Goal: Task Accomplishment & Management: Manage account settings

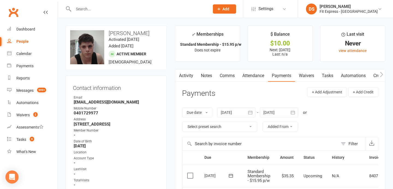
drag, startPoint x: 21, startPoint y: 9, endPoint x: 13, endPoint y: 13, distance: 9.2
click at [21, 9] on div "Clubworx" at bounding box center [29, 15] width 58 height 20
click at [12, 10] on link "Clubworx" at bounding box center [14, 12] width 14 height 14
click at [22, 32] on link "Dashboard" at bounding box center [32, 29] width 50 height 12
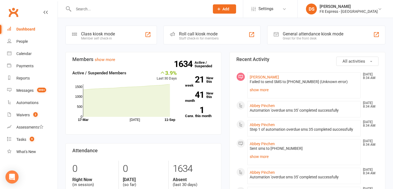
click at [106, 10] on input "text" at bounding box center [139, 9] width 134 height 8
click at [329, 14] on link "DS Drew Stubbs Fit Express - Eltham" at bounding box center [345, 9] width 79 height 11
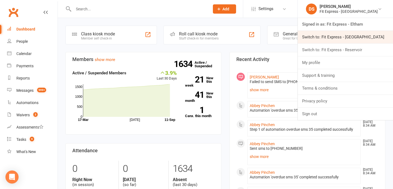
click at [354, 39] on link "Switch to: Fit Express - [GEOGRAPHIC_DATA]" at bounding box center [345, 37] width 95 height 13
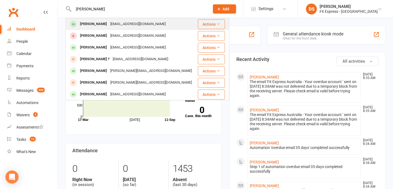
type input "harry prior"
click at [132, 25] on div "harrydprior8@gmail.com" at bounding box center [138, 24] width 59 height 8
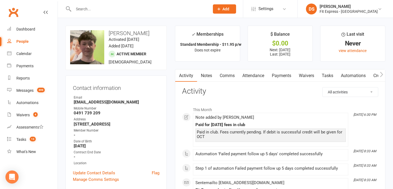
click at [282, 72] on link "Payments" at bounding box center [281, 76] width 27 height 13
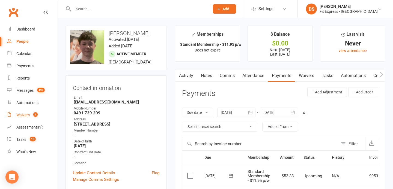
click at [28, 115] on div "Waivers" at bounding box center [22, 115] width 13 height 4
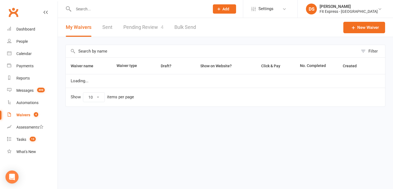
click at [152, 27] on link "Pending Review 4" at bounding box center [143, 27] width 40 height 19
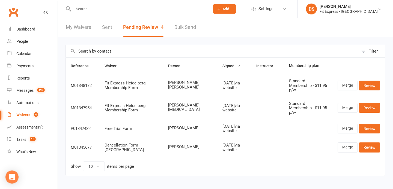
click at [124, 7] on input "text" at bounding box center [139, 9] width 134 height 8
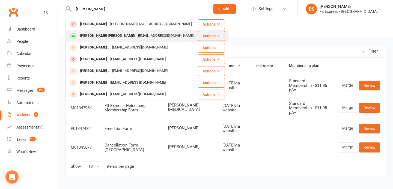
type input "[PERSON_NAME]"
click at [136, 32] on div "[EMAIL_ADDRESS][DOMAIN_NAME]" at bounding box center [165, 36] width 59 height 8
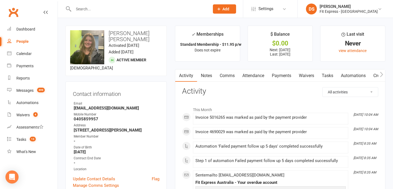
click at [277, 75] on link "Payments" at bounding box center [281, 76] width 27 height 13
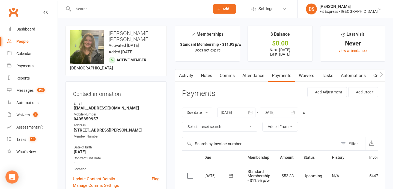
click at [184, 77] on link "Activity" at bounding box center [186, 76] width 22 height 13
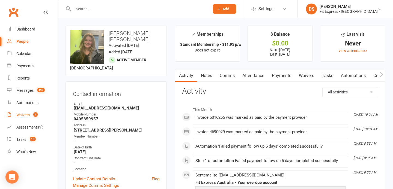
click at [23, 120] on link "Waivers 4" at bounding box center [32, 115] width 50 height 12
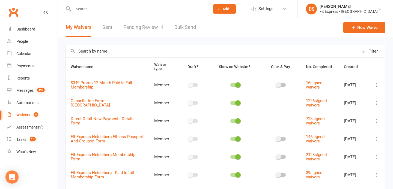
click at [140, 25] on link "Pending Review 4" at bounding box center [143, 27] width 40 height 19
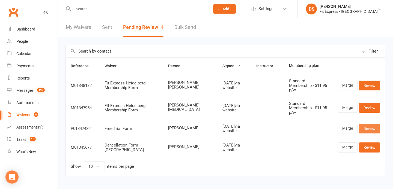
click at [368, 124] on link "Review" at bounding box center [369, 129] width 21 height 10
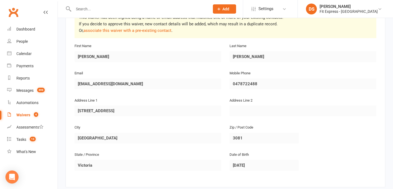
scroll to position [108, 0]
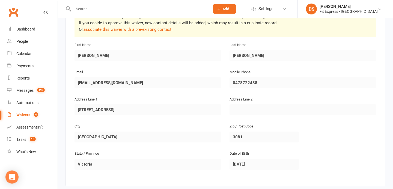
click at [13, 112] on link "Waivers 4" at bounding box center [32, 115] width 50 height 12
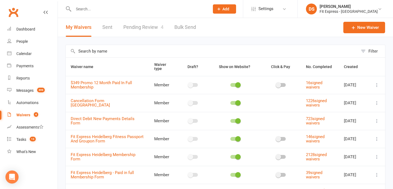
click at [153, 30] on link "Pending Review 4" at bounding box center [143, 27] width 40 height 19
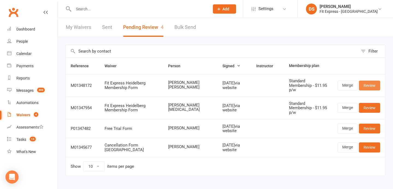
click at [365, 86] on link "Review" at bounding box center [369, 86] width 21 height 10
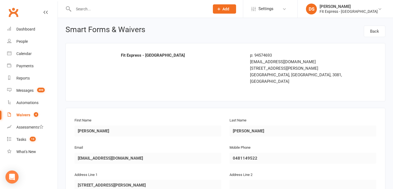
click at [32, 117] on count-badge "4" at bounding box center [34, 115] width 7 height 4
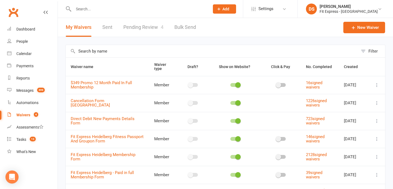
click at [149, 24] on link "Pending Review 4" at bounding box center [143, 27] width 40 height 19
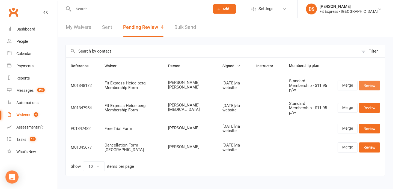
click at [371, 86] on link "Review" at bounding box center [369, 86] width 21 height 10
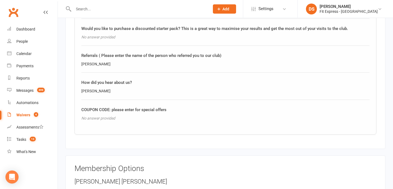
scroll to position [490, 0]
click at [113, 9] on input "text" at bounding box center [139, 9] width 134 height 8
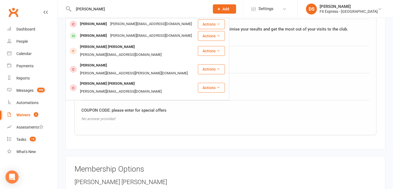
type input "sam cozens"
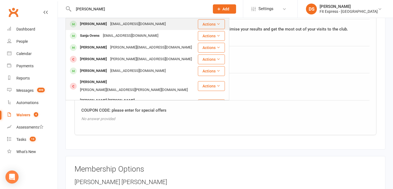
click at [101, 19] on div "Sam Cozens Samcoz3261@gmail.com" at bounding box center [131, 24] width 131 height 11
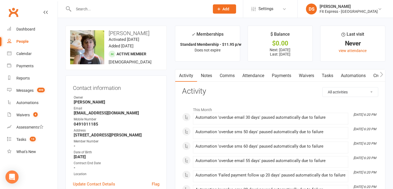
click at [125, 8] on input "text" at bounding box center [139, 9] width 134 height 8
click at [24, 111] on link "Waivers 4" at bounding box center [32, 115] width 50 height 12
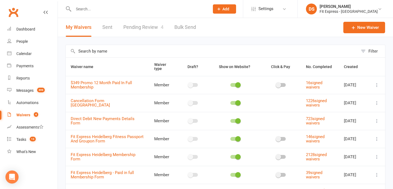
click at [139, 30] on link "Pending Review 4" at bounding box center [143, 27] width 40 height 19
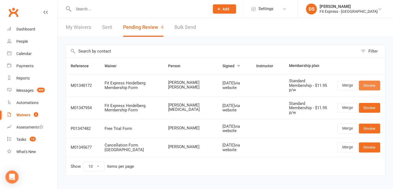
click at [371, 81] on link "Review" at bounding box center [369, 86] width 21 height 10
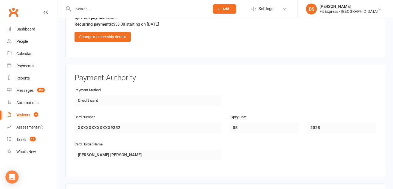
scroll to position [658, 0]
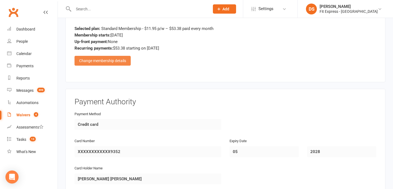
click at [114, 56] on div "Change membership details" at bounding box center [103, 61] width 56 height 10
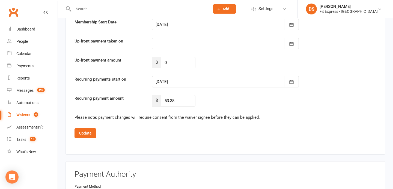
scroll to position [1076, 0]
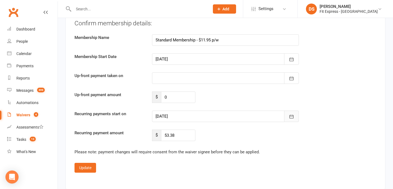
click at [287, 112] on button "button" at bounding box center [291, 116] width 15 height 11
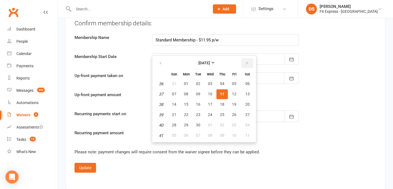
click at [248, 61] on icon "button" at bounding box center [247, 63] width 4 height 4
click at [211, 82] on span "01" at bounding box center [210, 84] width 4 height 4
type input "01 Oct 2025"
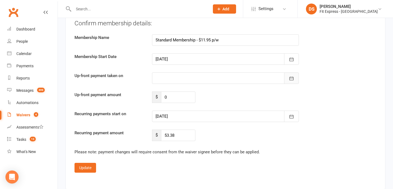
click at [294, 73] on button "button" at bounding box center [291, 78] width 15 height 11
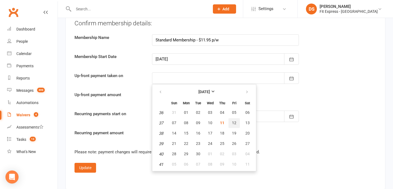
click at [233, 121] on span "12" at bounding box center [234, 123] width 4 height 4
type input "12 Sep 2025"
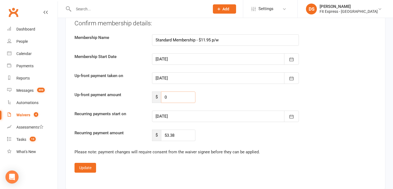
click at [181, 92] on input "0" at bounding box center [178, 97] width 34 height 11
type input "35"
click at [83, 163] on button "Update" at bounding box center [86, 168] width 22 height 10
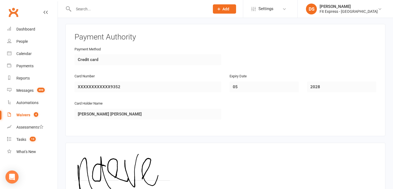
scroll to position [772, 0]
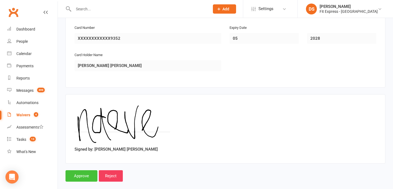
click at [77, 171] on input "Approve" at bounding box center [81, 176] width 32 height 11
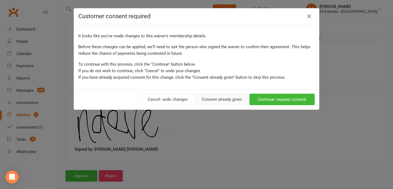
click at [204, 99] on button "Consent already given" at bounding box center [221, 99] width 53 height 11
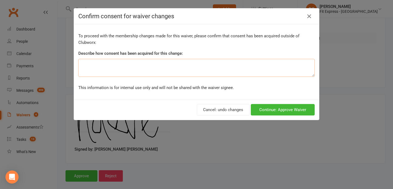
click at [162, 69] on textarea at bounding box center [196, 68] width 236 height 18
type textarea "on waiver"
click at [273, 112] on button "Continue: Approve Waiver" at bounding box center [283, 109] width 64 height 11
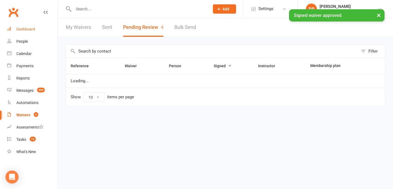
click at [34, 29] on div "Dashboard" at bounding box center [25, 29] width 19 height 4
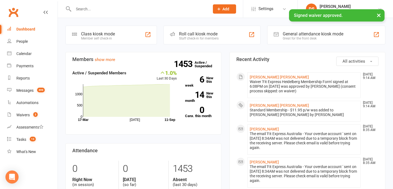
click at [274, 73] on li "Naeve McKinnon Sep 11, 9:14 AM Waiver 'Fit Express Heidelberg Membership Form' …" at bounding box center [303, 86] width 113 height 26
click at [273, 75] on link "Naeve McKinnon" at bounding box center [279, 77] width 59 height 4
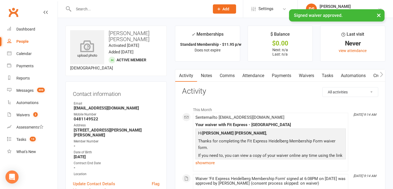
click at [85, 41] on icon at bounding box center [88, 46] width 38 height 12
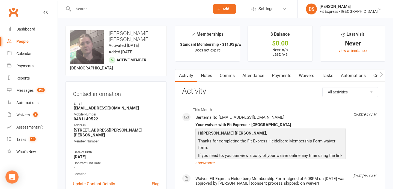
click at [209, 76] on link "Notes" at bounding box center [206, 76] width 19 height 13
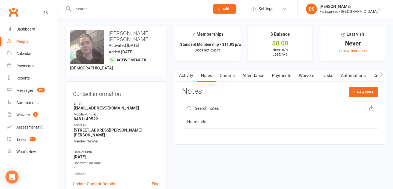
click at [287, 74] on link "Payments" at bounding box center [281, 76] width 27 height 13
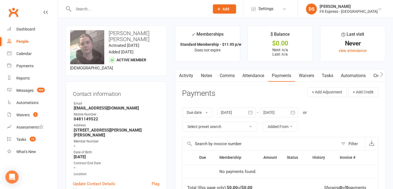
click at [282, 109] on div at bounding box center [279, 113] width 38 height 10
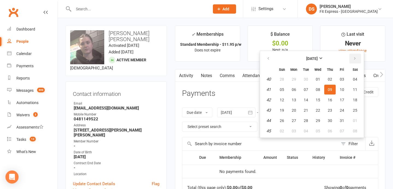
click at [357, 56] on button "button" at bounding box center [355, 59] width 12 height 10
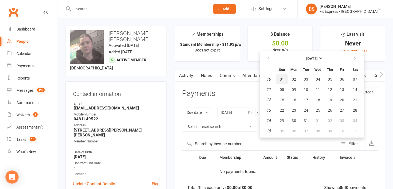
click at [283, 79] on span "01" at bounding box center [282, 79] width 4 height 4
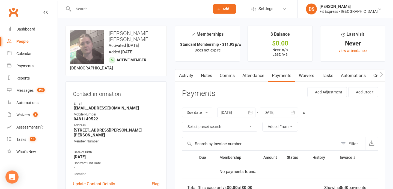
click at [211, 74] on link "Notes" at bounding box center [206, 76] width 19 height 13
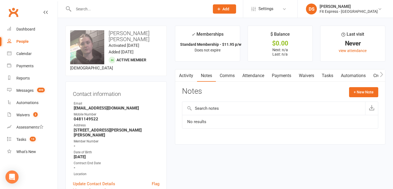
click at [290, 76] on link "Payments" at bounding box center [281, 76] width 27 height 13
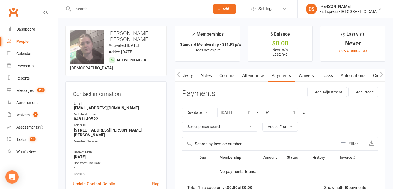
click at [286, 110] on div at bounding box center [279, 113] width 38 height 10
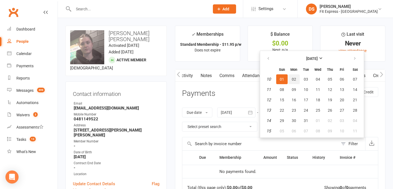
click at [294, 79] on span "02" at bounding box center [294, 79] width 4 height 4
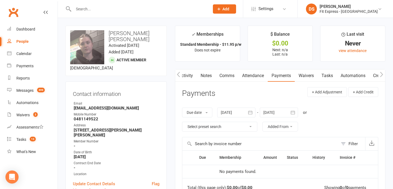
click at [276, 117] on div at bounding box center [279, 113] width 38 height 10
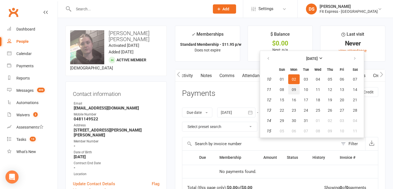
click at [295, 90] on span "09" at bounding box center [294, 90] width 4 height 4
type input "09 Mar 2026"
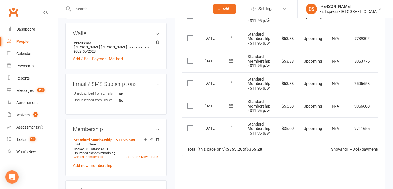
scroll to position [0, 13]
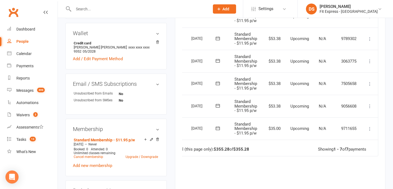
click at [369, 105] on icon at bounding box center [369, 106] width 5 height 5
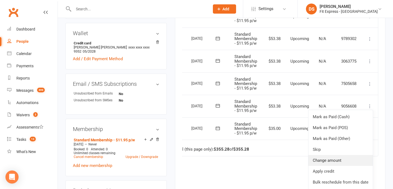
click at [336, 157] on link "Change amount" at bounding box center [340, 160] width 64 height 11
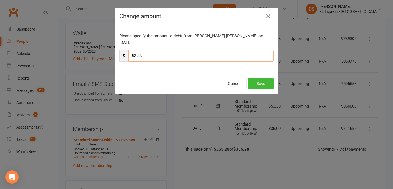
drag, startPoint x: 148, startPoint y: 46, endPoint x: 151, endPoint y: 50, distance: 4.9
click at [151, 50] on input "53.38" at bounding box center [200, 55] width 145 height 11
type input "26.69"
click at [253, 78] on button "Save" at bounding box center [261, 83] width 26 height 11
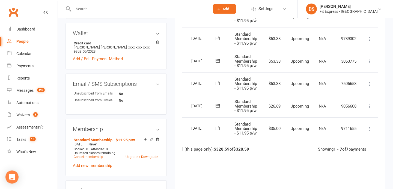
click at [369, 84] on icon at bounding box center [369, 83] width 5 height 5
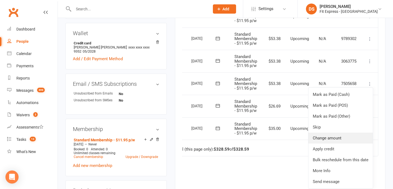
click at [336, 135] on link "Change amount" at bounding box center [340, 138] width 64 height 11
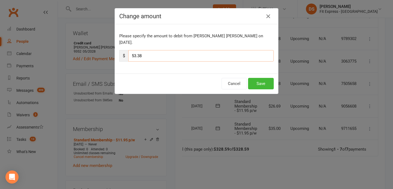
drag, startPoint x: 149, startPoint y: 50, endPoint x: 131, endPoint y: 50, distance: 17.7
click at [131, 50] on input "53.38" at bounding box center [200, 55] width 145 height 11
type input "26.69"
click at [257, 81] on button "Save" at bounding box center [261, 83] width 26 height 11
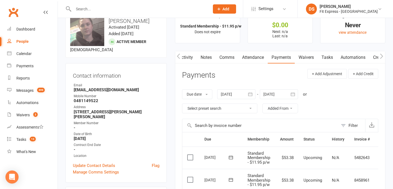
scroll to position [0, 0]
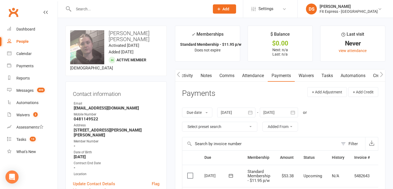
click at [206, 78] on link "Notes" at bounding box center [206, 76] width 19 height 13
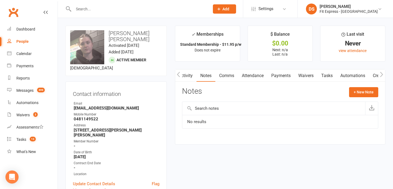
click at [188, 75] on link "Activity" at bounding box center [186, 76] width 22 height 13
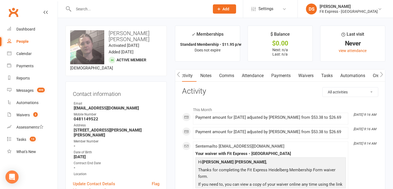
click at [180, 72] on icon "button" at bounding box center [178, 75] width 3 height 6
click at [28, 113] on div "Waivers" at bounding box center [22, 115] width 13 height 4
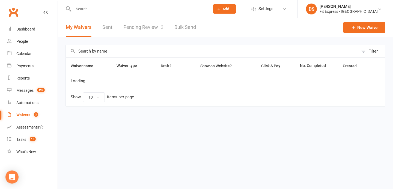
click at [148, 26] on link "Pending Review 3" at bounding box center [143, 27] width 40 height 19
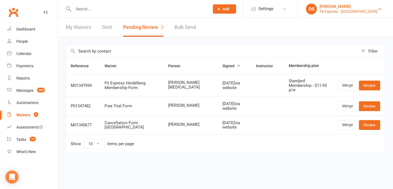
click at [363, 13] on div "Fit Express - Heidelberg" at bounding box center [349, 11] width 58 height 5
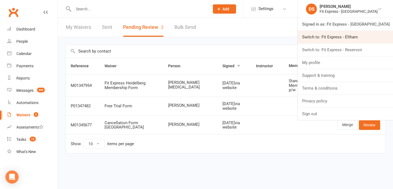
click at [352, 40] on link "Switch to: Fit Express - Eltham" at bounding box center [345, 37] width 95 height 13
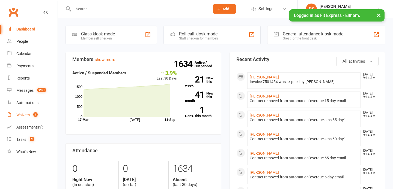
click at [23, 121] on link "Waivers 2" at bounding box center [32, 115] width 50 height 12
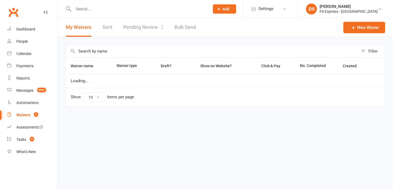
click at [145, 19] on link "Pending Review 2" at bounding box center [143, 27] width 40 height 19
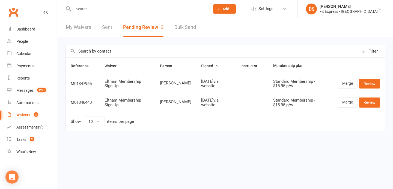
click at [89, 7] on input "text" at bounding box center [139, 9] width 134 height 8
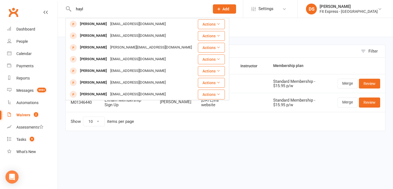
type input "hayl"
click at [14, 16] on link "Clubworx" at bounding box center [14, 12] width 14 height 14
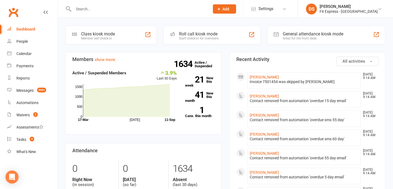
scroll to position [306, 0]
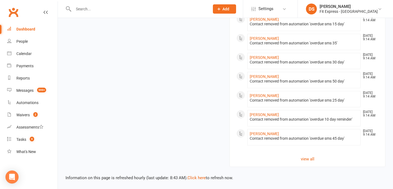
click at [305, 156] on link "view all" at bounding box center [307, 159] width 142 height 7
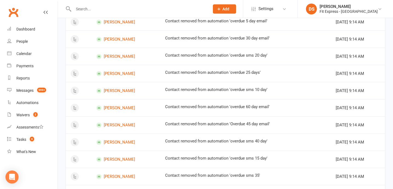
scroll to position [340, 0]
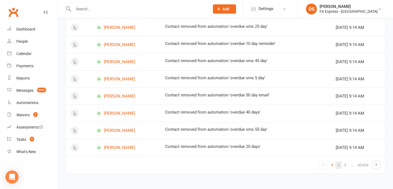
click at [340, 166] on link "2" at bounding box center [338, 166] width 7 height 8
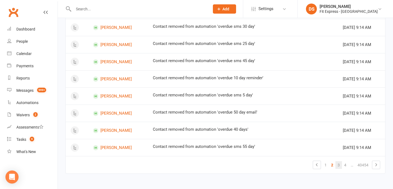
click at [341, 166] on link "3" at bounding box center [338, 166] width 7 height 8
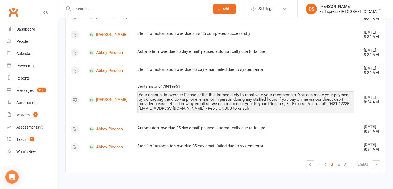
scroll to position [635, 0]
click at [335, 166] on link "4" at bounding box center [338, 165] width 7 height 8
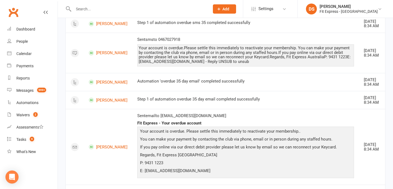
scroll to position [758, 0]
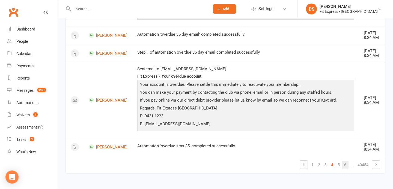
click at [343, 166] on link "6" at bounding box center [345, 165] width 7 height 8
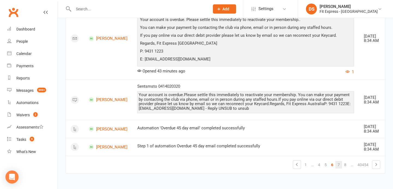
click at [337, 169] on link "7" at bounding box center [338, 165] width 7 height 8
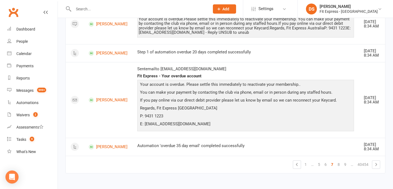
scroll to position [794, 0]
click at [337, 165] on link "8" at bounding box center [338, 165] width 7 height 8
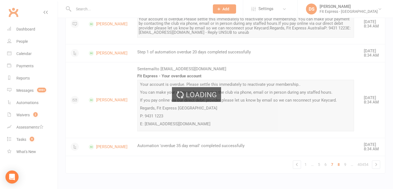
scroll to position [758, 0]
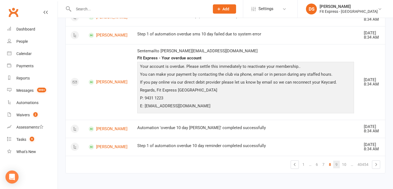
click at [338, 165] on link "9" at bounding box center [336, 165] width 7 height 8
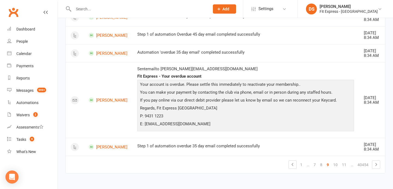
scroll to position [776, 0]
click at [339, 165] on link "10" at bounding box center [335, 165] width 9 height 8
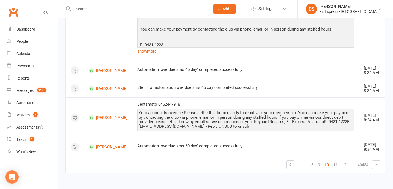
scroll to position [819, 0]
click at [344, 170] on td "1 … 8 9 10 11 12 … 40454" at bounding box center [225, 164] width 319 height 17
click at [344, 164] on link "12" at bounding box center [344, 165] width 9 height 8
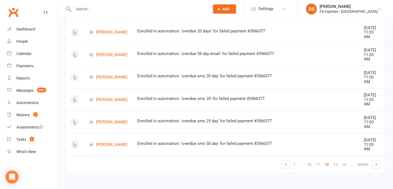
scroll to position [733, 0]
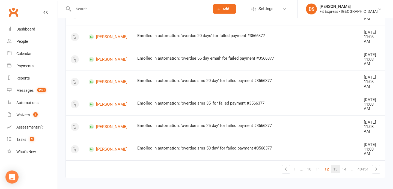
click at [337, 166] on link "13" at bounding box center [335, 170] width 9 height 8
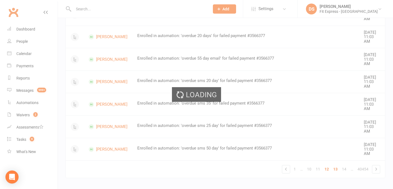
scroll to position [340, 0]
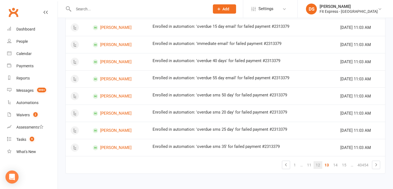
click at [319, 164] on link "12" at bounding box center [318, 166] width 9 height 8
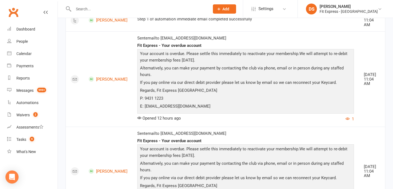
scroll to position [733, 0]
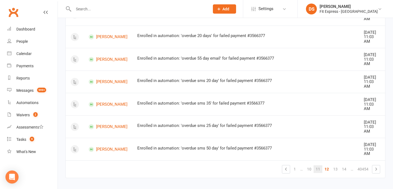
click at [316, 166] on link "11" at bounding box center [318, 170] width 9 height 8
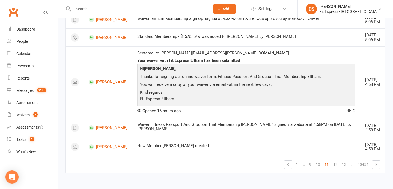
scroll to position [796, 0]
click at [318, 165] on link "10" at bounding box center [318, 165] width 9 height 8
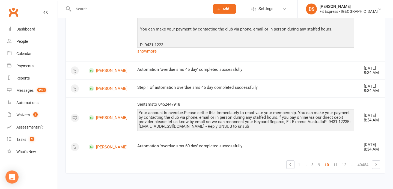
scroll to position [819, 0]
click at [332, 166] on link "11" at bounding box center [335, 165] width 9 height 8
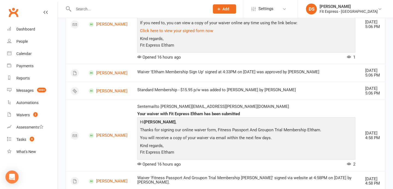
scroll to position [596, 0]
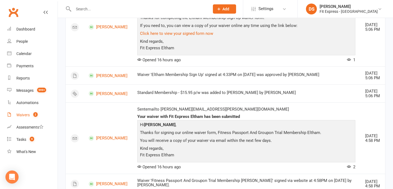
click at [29, 117] on div "Waivers" at bounding box center [22, 115] width 13 height 4
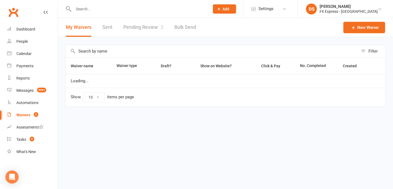
click at [138, 40] on div "Filter Waiver name Waiver type Draft? Show on Website? Click & Pay No. Complete…" at bounding box center [225, 79] width 335 height 85
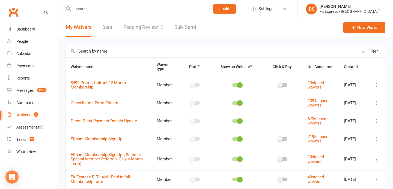
click at [146, 25] on link "Pending Review 2" at bounding box center [143, 27] width 40 height 19
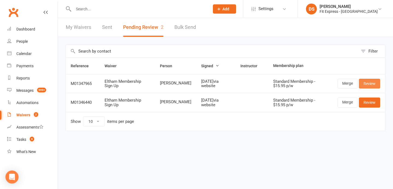
click at [365, 84] on link "Review" at bounding box center [369, 84] width 21 height 10
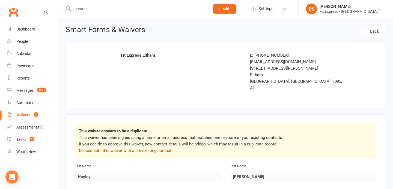
click at [141, 148] on link "associate this waiver with a pre-existing contact" at bounding box center [128, 150] width 88 height 5
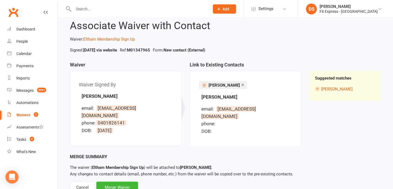
scroll to position [28, 0]
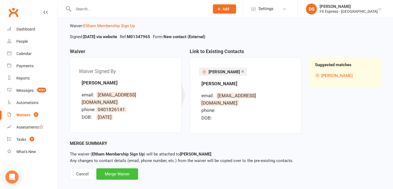
click at [126, 169] on div "Merge Waiver" at bounding box center [117, 174] width 42 height 11
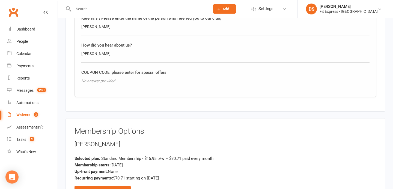
scroll to position [529, 0]
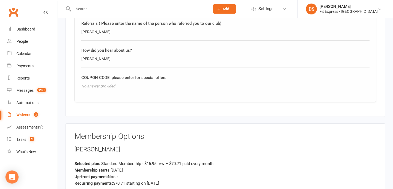
click at [87, 12] on input "text" at bounding box center [139, 9] width 134 height 8
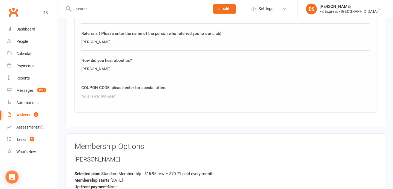
click at [105, 30] on div "Referrals ( Please enter the name of the person who referred you to our club)" at bounding box center [225, 33] width 288 height 7
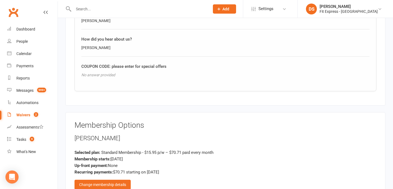
scroll to position [601, 0]
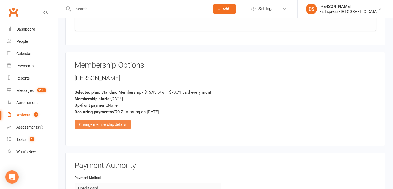
click at [123, 120] on div "Change membership details" at bounding box center [103, 125] width 56 height 10
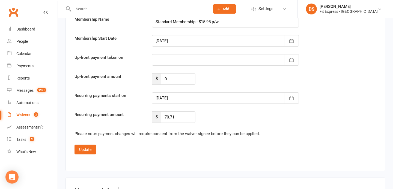
scroll to position [1005, 0]
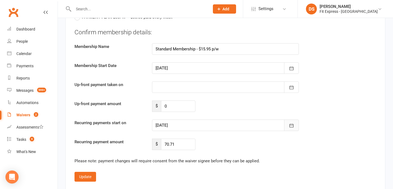
click at [284, 121] on button "button" at bounding box center [291, 125] width 15 height 11
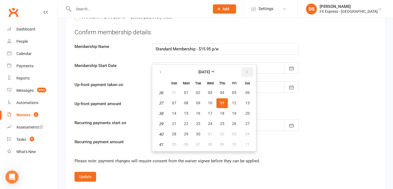
click at [248, 70] on icon "button" at bounding box center [247, 72] width 4 height 4
click at [209, 91] on span "01" at bounding box center [210, 93] width 4 height 4
type input "[DATE]"
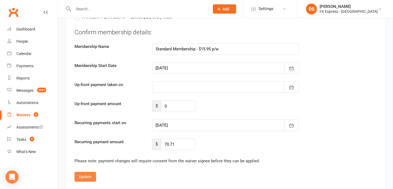
click at [90, 172] on button "Update" at bounding box center [86, 177] width 22 height 10
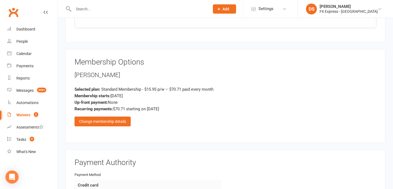
scroll to position [778, 0]
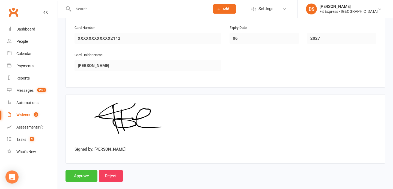
click at [77, 171] on input "Approve" at bounding box center [81, 176] width 32 height 11
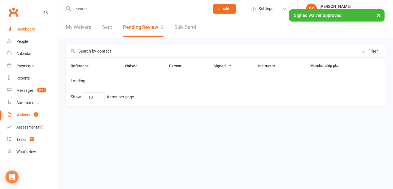
click at [31, 28] on div "Dashboard" at bounding box center [25, 29] width 19 height 4
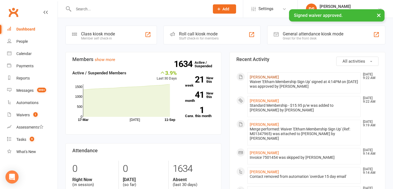
click at [257, 78] on link "[PERSON_NAME]" at bounding box center [264, 77] width 29 height 4
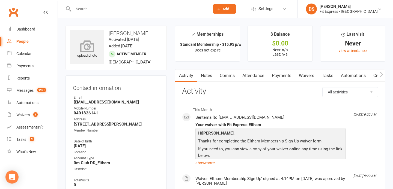
click at [80, 46] on icon at bounding box center [88, 46] width 38 height 12
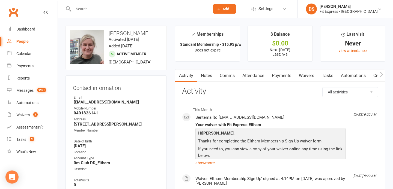
click at [290, 76] on link "Payments" at bounding box center [281, 76] width 27 height 13
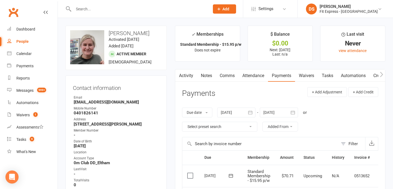
click at [282, 112] on div at bounding box center [279, 113] width 38 height 10
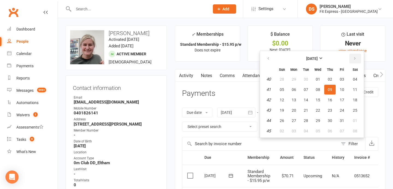
click at [353, 57] on icon "button" at bounding box center [355, 58] width 4 height 4
click at [283, 76] on button "01" at bounding box center [281, 80] width 11 height 10
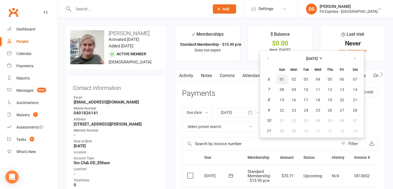
type input "01 Feb 2026"
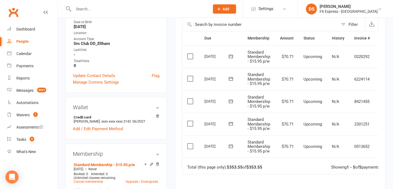
scroll to position [0, 13]
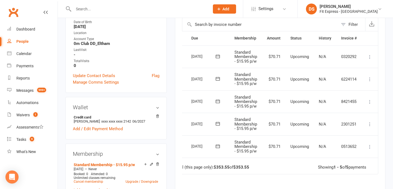
click at [370, 145] on icon at bounding box center [369, 146] width 5 height 5
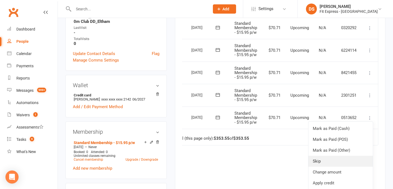
scroll to position [142, 0]
click at [327, 166] on link "Change amount" at bounding box center [340, 171] width 64 height 11
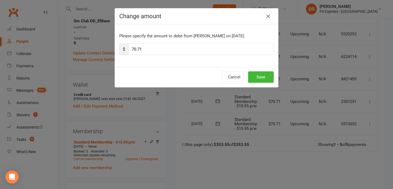
scroll to position [0, 13]
drag, startPoint x: 151, startPoint y: 48, endPoint x: 122, endPoint y: 49, distance: 29.5
click at [122, 49] on div "$ 70.71" at bounding box center [196, 49] width 154 height 11
type input "35.35"
click at [258, 75] on button "Save" at bounding box center [261, 77] width 26 height 11
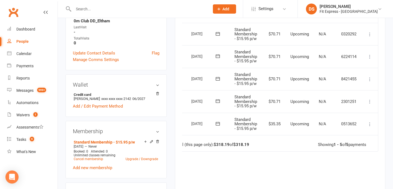
click at [370, 100] on icon at bounding box center [369, 101] width 5 height 5
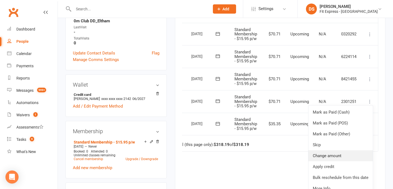
click at [338, 154] on link "Change amount" at bounding box center [340, 156] width 64 height 11
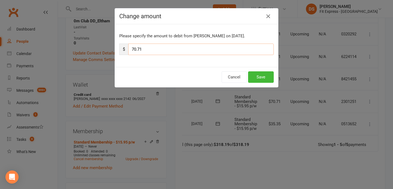
drag, startPoint x: 145, startPoint y: 49, endPoint x: 131, endPoint y: 49, distance: 14.7
click at [131, 49] on input "70.71" at bounding box center [200, 49] width 145 height 11
type input "35.35"
click at [255, 77] on button "Save" at bounding box center [261, 77] width 26 height 11
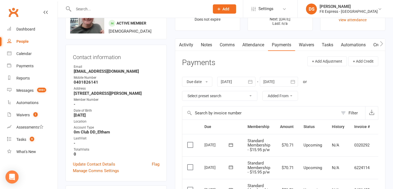
scroll to position [0, 0]
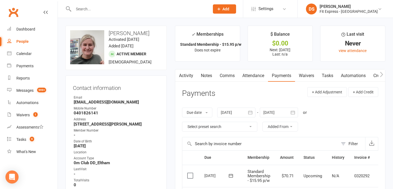
click at [303, 76] on link "Waivers" at bounding box center [306, 76] width 23 height 13
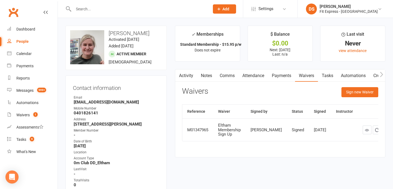
click at [281, 81] on link "Payments" at bounding box center [281, 76] width 27 height 13
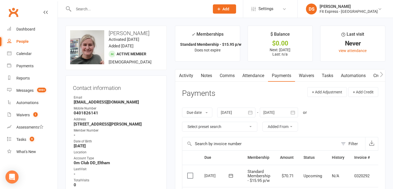
click at [208, 74] on link "Notes" at bounding box center [206, 76] width 19 height 13
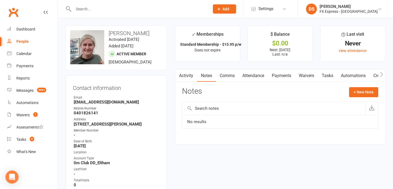
click at [193, 75] on link "Activity" at bounding box center [186, 76] width 22 height 13
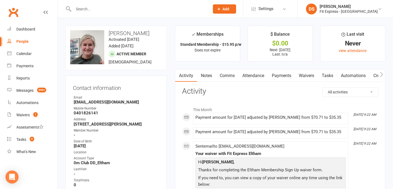
click at [281, 76] on link "Payments" at bounding box center [281, 76] width 27 height 13
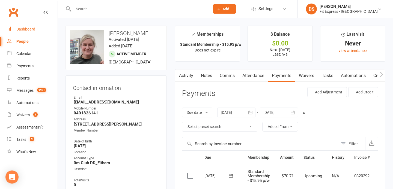
click at [33, 23] on link "Dashboard" at bounding box center [32, 29] width 50 height 12
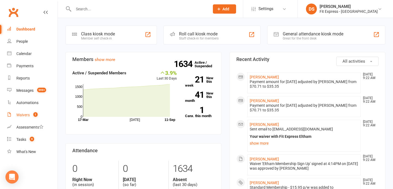
click at [26, 114] on div "Waivers" at bounding box center [22, 115] width 13 height 4
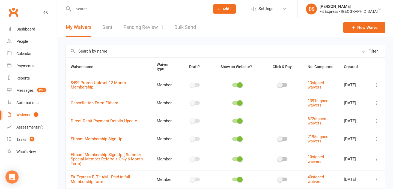
click at [136, 31] on link "Pending Review 1" at bounding box center [143, 27] width 40 height 19
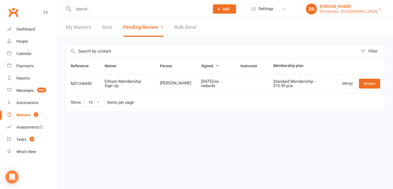
click at [349, 9] on div "Fit Express - [GEOGRAPHIC_DATA]" at bounding box center [349, 11] width 58 height 5
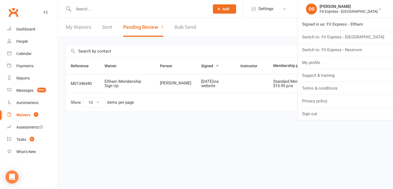
click at [205, 42] on div "Filter Reference Waiver Person Signed Instructor Membership plan M01346440 Elth…" at bounding box center [225, 82] width 335 height 90
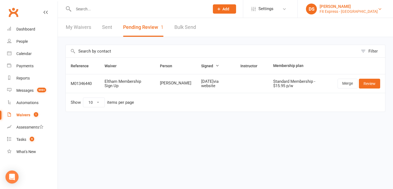
click at [350, 14] on li "DS Drew Stubbs Fit Express - Eltham Signed in as: Fit Express - Eltham Switch t…" at bounding box center [345, 9] width 96 height 18
click at [349, 9] on div "Fit Express - [GEOGRAPHIC_DATA]" at bounding box center [349, 11] width 58 height 5
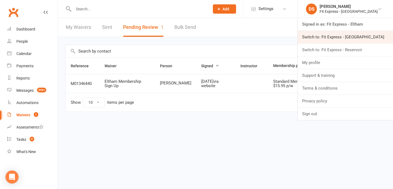
click at [345, 37] on link "Switch to: Fit Express - [GEOGRAPHIC_DATA]" at bounding box center [345, 37] width 95 height 13
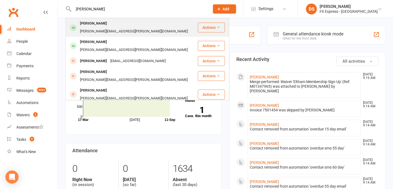
type input "[PERSON_NAME]"
click at [93, 23] on div "Laura Gatt" at bounding box center [93, 24] width 30 height 8
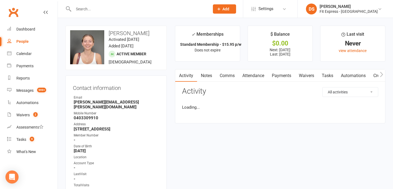
click at [101, 7] on input "text" at bounding box center [139, 9] width 134 height 8
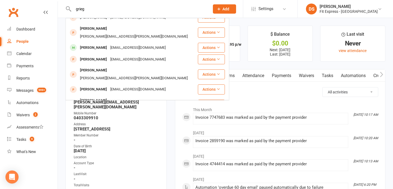
scroll to position [153, 0]
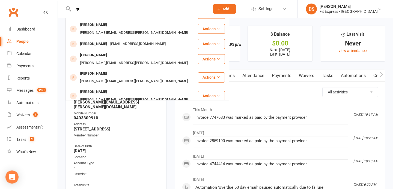
type input "g"
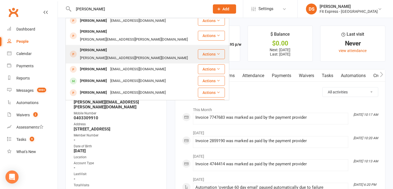
scroll to position [45, 0]
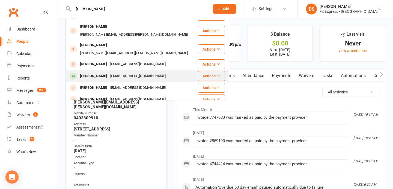
type input "laura gr"
click at [109, 72] on div "laurainsideout@gmail.com" at bounding box center [138, 76] width 59 height 8
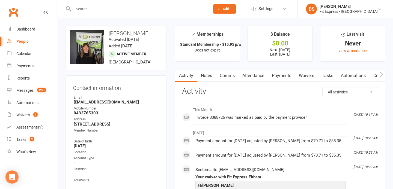
click at [281, 76] on link "Payments" at bounding box center [281, 76] width 27 height 13
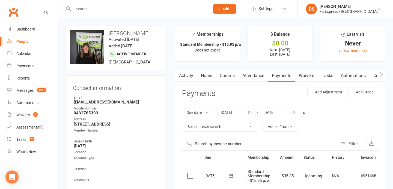
click at [14, 7] on link "Clubworx" at bounding box center [14, 12] width 14 height 14
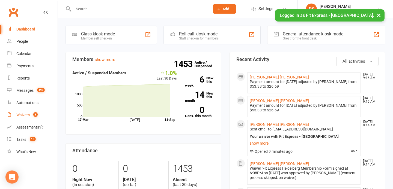
click at [27, 119] on link "Waivers 3" at bounding box center [32, 115] width 50 height 12
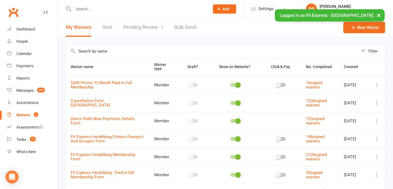
click at [135, 34] on link "Pending Review 3" at bounding box center [143, 27] width 40 height 19
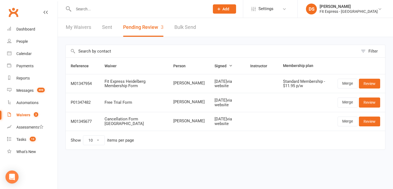
click at [176, 7] on input "text" at bounding box center [139, 9] width 134 height 8
click at [124, 8] on input "text" at bounding box center [139, 9] width 134 height 8
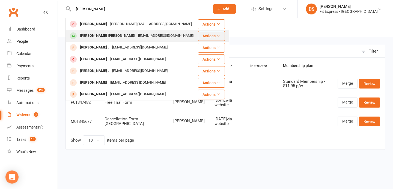
type input "maritza"
click at [136, 34] on div "lemaritza7@gmail.com" at bounding box center [165, 36] width 59 height 8
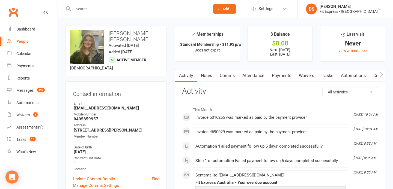
click at [279, 72] on link "Payments" at bounding box center [281, 76] width 27 height 13
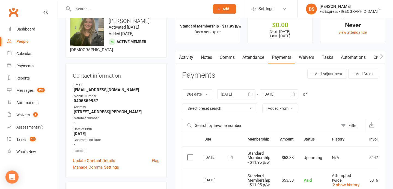
scroll to position [18, 0]
click at [14, 12] on link "Clubworx" at bounding box center [14, 12] width 14 height 14
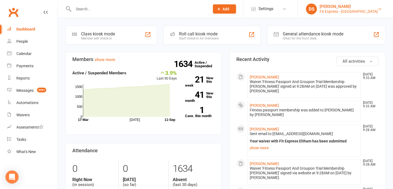
click at [353, 9] on div "Fit Express - [GEOGRAPHIC_DATA]" at bounding box center [349, 11] width 58 height 5
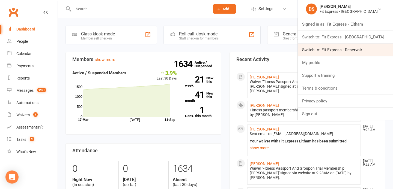
click at [349, 48] on link "Switch to: Fit Express - Reservoir" at bounding box center [345, 50] width 95 height 13
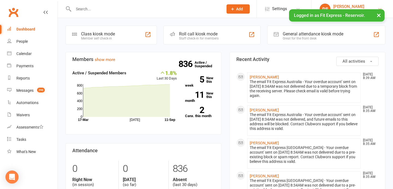
click at [344, 7] on div "[PERSON_NAME]" at bounding box center [351, 6] width 37 height 5
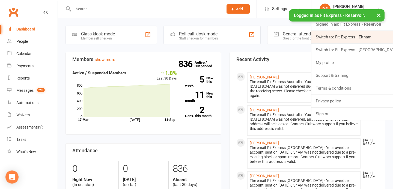
click at [344, 34] on link "Switch to: Fit Express - Eltham" at bounding box center [352, 37] width 82 height 13
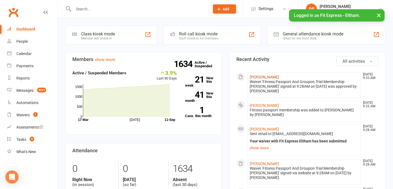
click at [272, 76] on link "[PERSON_NAME]" at bounding box center [264, 77] width 29 height 4
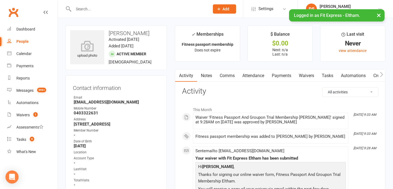
click at [272, 76] on link "Payments" at bounding box center [281, 76] width 27 height 13
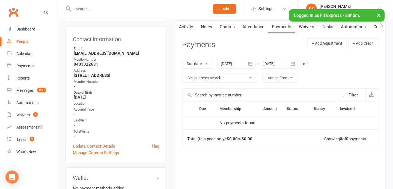
scroll to position [50, 0]
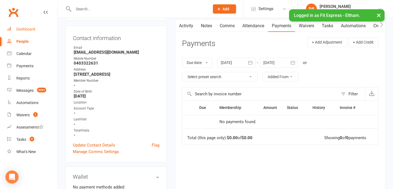
click at [28, 33] on link "Dashboard" at bounding box center [32, 29] width 50 height 12
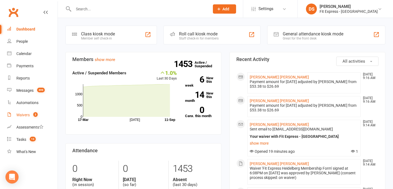
click at [41, 111] on link "Waivers 3" at bounding box center [32, 115] width 50 height 12
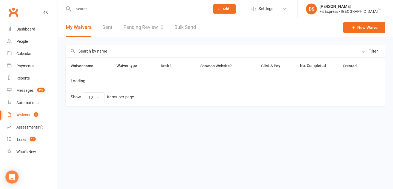
click at [139, 28] on link "Pending Review 3" at bounding box center [143, 27] width 40 height 19
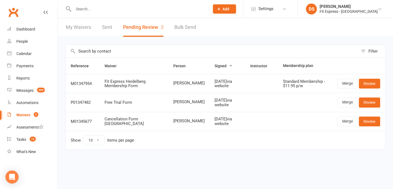
click at [154, 12] on input "text" at bounding box center [139, 9] width 134 height 8
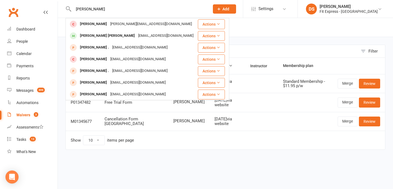
type input "[PERSON_NAME]"
click at [144, 37] on div "[EMAIL_ADDRESS][DOMAIN_NAME]" at bounding box center [165, 36] width 59 height 8
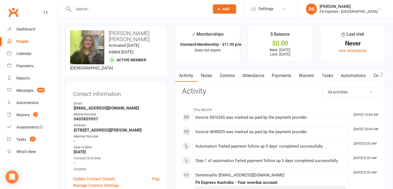
click at [275, 72] on link "Payments" at bounding box center [281, 76] width 27 height 13
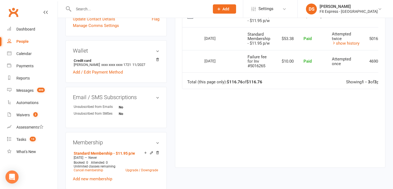
scroll to position [166, 0]
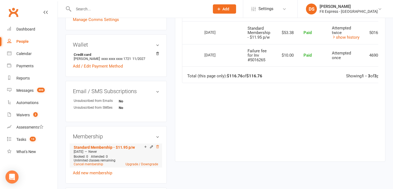
click at [158, 145] on icon at bounding box center [158, 147] width 4 height 4
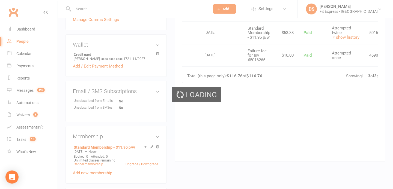
scroll to position [165, 0]
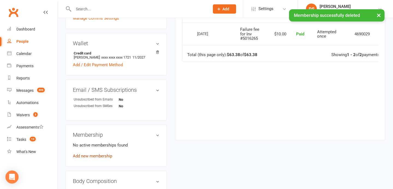
click at [99, 154] on link "Add new membership" at bounding box center [92, 156] width 39 height 5
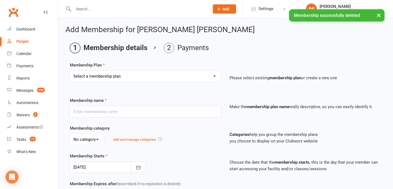
click at [126, 82] on div "Select a membership plan Create new Membership Plan Standard Membership 8.50pw …" at bounding box center [145, 76] width 151 height 11
click at [127, 79] on select "Select a membership plan Create new Membership Plan Standard Membership 8.50pw …" at bounding box center [145, 76] width 151 height 11
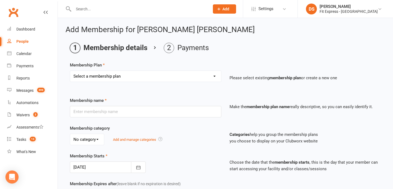
select select "25"
click at [70, 71] on select "Select a membership plan Create new Membership Plan Standard Membership 8.50pw …" at bounding box center [145, 76] width 151 height 11
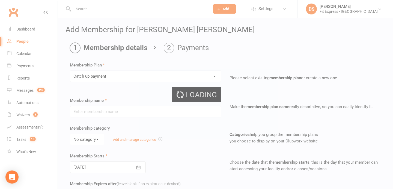
type input "Catch up payment"
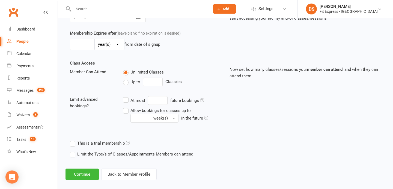
scroll to position [157, 0]
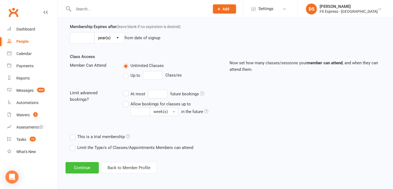
click at [79, 169] on button "Continue" at bounding box center [81, 167] width 33 height 11
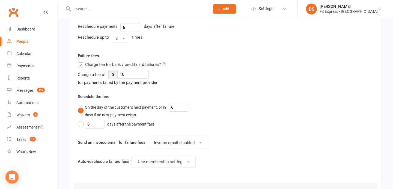
scroll to position [0, 0]
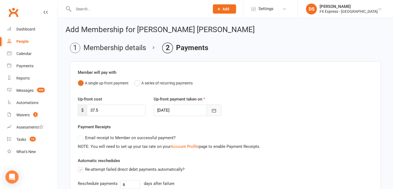
click at [211, 111] on icon "button" at bounding box center [213, 110] width 5 height 5
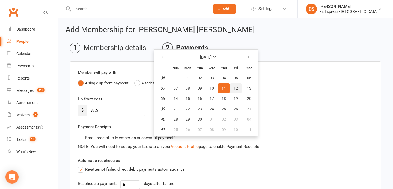
click at [232, 89] on button "12" at bounding box center [235, 89] width 11 height 10
type input "12 Sep 2025"
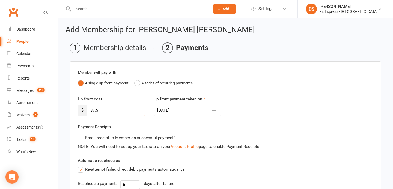
drag, startPoint x: 121, startPoint y: 113, endPoint x: 89, endPoint y: 109, distance: 32.1
click at [89, 109] on input "37.5" at bounding box center [116, 110] width 59 height 11
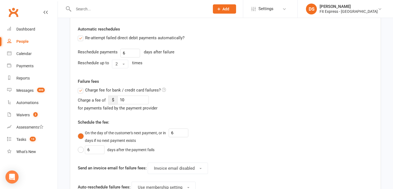
scroll to position [135, 0]
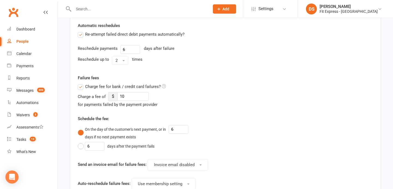
type input "94.25"
click at [85, 88] on span "Charge fee for bank / credit card failures?" at bounding box center [123, 87] width 76 height 6
click at [85, 84] on input "Charge fee for bank / credit card failures?" at bounding box center [122, 84] width 88 height 0
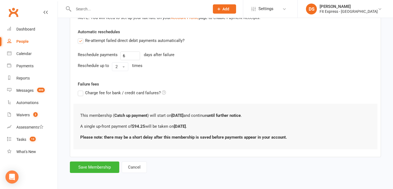
scroll to position [130, 0]
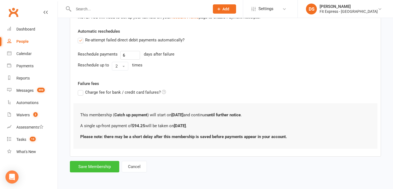
click at [95, 165] on button "Save Membership" at bounding box center [94, 166] width 49 height 11
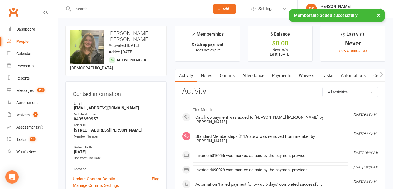
click at [201, 72] on link "Notes" at bounding box center [206, 76] width 19 height 13
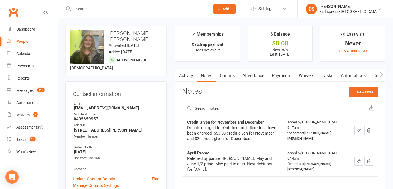
click at [280, 74] on link "Payments" at bounding box center [281, 76] width 27 height 13
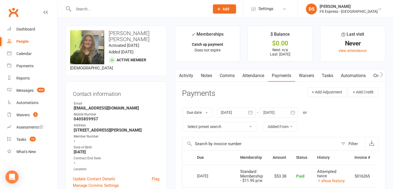
click at [282, 114] on div at bounding box center [279, 113] width 38 height 10
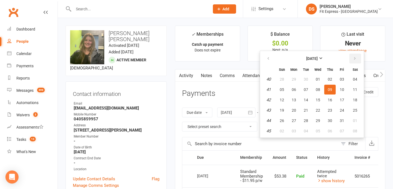
click at [354, 60] on icon "button" at bounding box center [355, 58] width 4 height 4
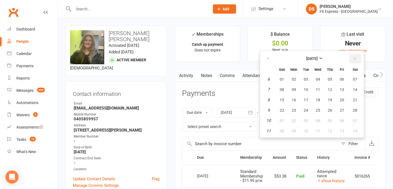
click at [354, 60] on icon "button" at bounding box center [355, 58] width 4 height 4
click at [318, 79] on span "01" at bounding box center [318, 79] width 4 height 4
type input "01 Apr 2026"
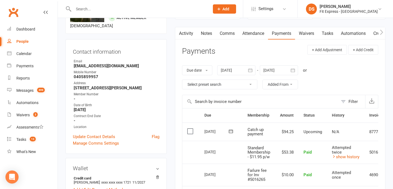
scroll to position [0, 0]
click at [206, 37] on link "Notes" at bounding box center [206, 33] width 19 height 13
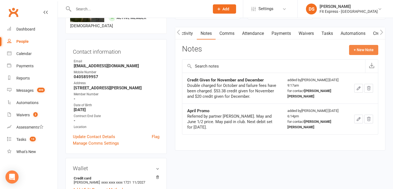
click at [358, 54] on button "+ New Note" at bounding box center [363, 50] width 29 height 10
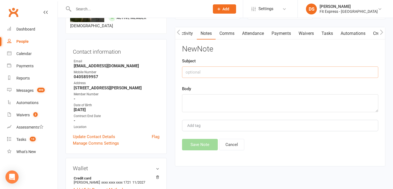
click at [254, 71] on input "text" at bounding box center [280, 72] width 196 height 11
type input "Fees owed to cancel"
click at [252, 103] on textarea at bounding box center [280, 103] width 196 height 18
click at [35, 117] on span "3" at bounding box center [35, 114] width 4 height 5
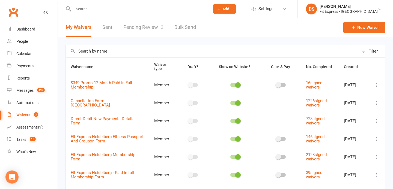
click at [121, 40] on div "Filter Waiver name Waiver type Draft? Show on Website? Click & Pay No. Complete…" at bounding box center [225, 146] width 335 height 218
click at [134, 28] on link "Pending Review 3" at bounding box center [143, 27] width 40 height 19
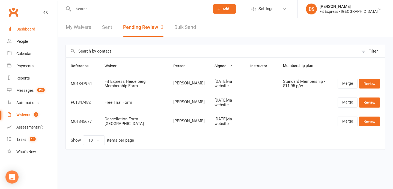
click at [49, 31] on link "Dashboard" at bounding box center [32, 29] width 50 height 12
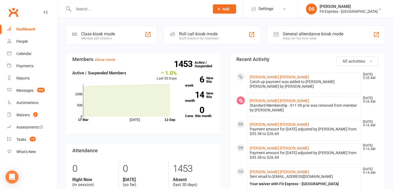
click at [272, 80] on div "Catch up payment was added to leidy maritza rojas by Drew Stubbs" at bounding box center [304, 84] width 108 height 9
click at [272, 79] on link "leidy maritza rojas" at bounding box center [279, 77] width 59 height 4
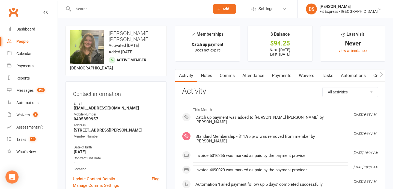
click at [278, 76] on link "Payments" at bounding box center [281, 76] width 27 height 13
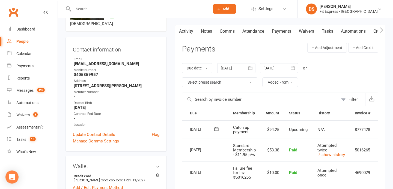
scroll to position [0, 29]
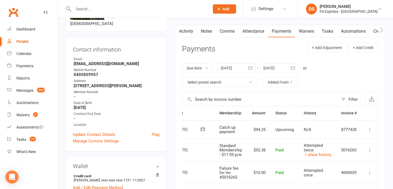
click at [371, 130] on icon at bounding box center [369, 129] width 5 height 5
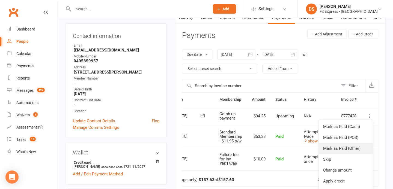
scroll to position [66, 0]
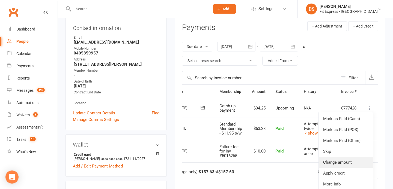
click at [348, 163] on link "Change amount" at bounding box center [346, 162] width 54 height 11
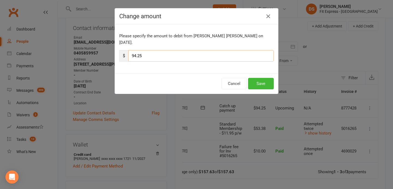
drag, startPoint x: 143, startPoint y: 49, endPoint x: 126, endPoint y: 49, distance: 17.5
click at [126, 50] on div "$ 94.25" at bounding box center [196, 55] width 154 height 11
type input "89"
click at [258, 78] on button "Save" at bounding box center [261, 83] width 26 height 11
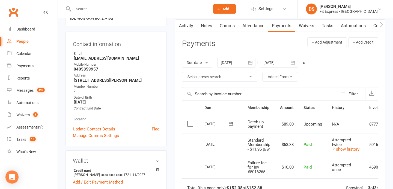
scroll to position [42, 0]
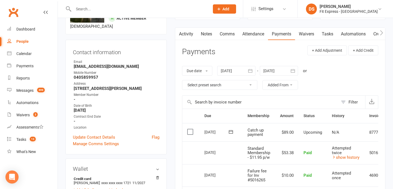
click at [205, 32] on link "Notes" at bounding box center [206, 34] width 19 height 13
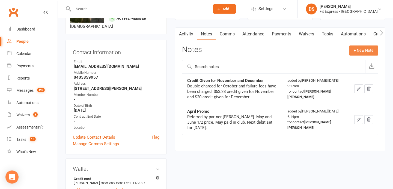
click at [362, 50] on button "+ New Note" at bounding box center [363, 51] width 29 height 10
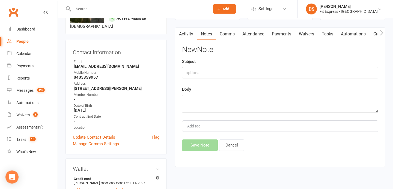
click at [241, 79] on div "New Note Subject Body Add tag Save Note Cancel" at bounding box center [280, 99] width 196 height 106
click at [244, 75] on input "text" at bounding box center [280, 72] width 196 height 11
type input "Fees owed to cancel"
click at [238, 97] on textarea at bounding box center [280, 104] width 196 height 18
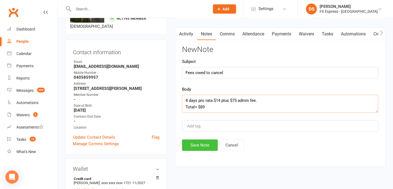
type textarea "8 days pro rata $14 plus $75 admin fee. Total= $89"
drag, startPoint x: 208, startPoint y: 140, endPoint x: 245, endPoint y: 86, distance: 65.4
click at [208, 140] on button "Save Note" at bounding box center [200, 145] width 36 height 11
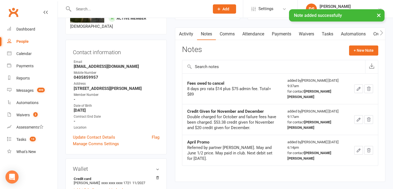
click at [274, 31] on link "Payments" at bounding box center [281, 34] width 27 height 13
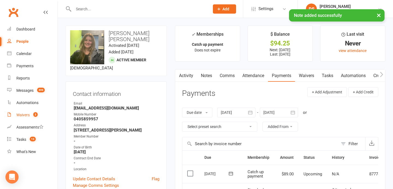
click at [24, 115] on div "Waivers" at bounding box center [22, 115] width 13 height 4
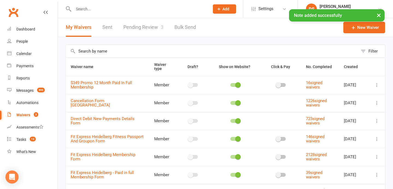
click at [153, 27] on link "Pending Review 3" at bounding box center [143, 27] width 40 height 19
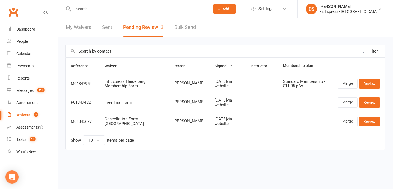
click at [366, 116] on td "Merge Review" at bounding box center [359, 121] width 52 height 19
click at [361, 123] on link "Review" at bounding box center [369, 122] width 21 height 10
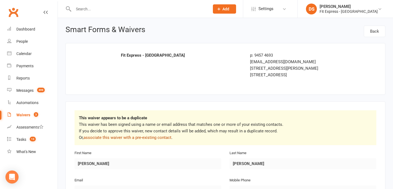
click at [162, 138] on link "associate this waiver with a pre-existing contact" at bounding box center [128, 137] width 88 height 5
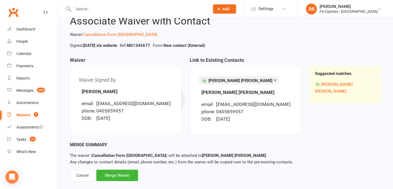
scroll to position [28, 0]
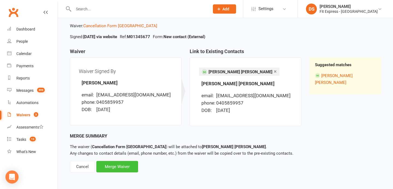
click at [130, 168] on div "Merge Waiver" at bounding box center [117, 166] width 42 height 11
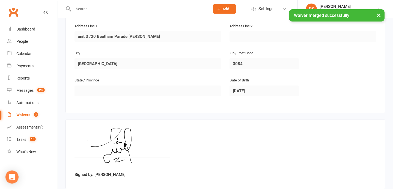
scroll to position [175, 0]
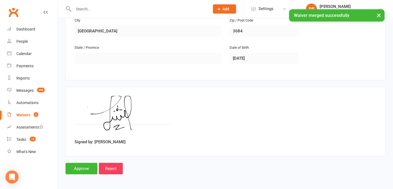
click at [81, 160] on main "Fit Express - Heidelberg p: 9457 4693 fitexpressaust@gmail.com 21 Orr Street He…" at bounding box center [225, 21] width 320 height 307
click at [81, 164] on input "Approve" at bounding box center [81, 168] width 32 height 11
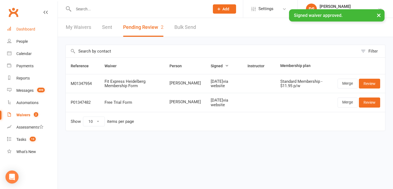
click at [27, 25] on link "Dashboard" at bounding box center [32, 29] width 50 height 12
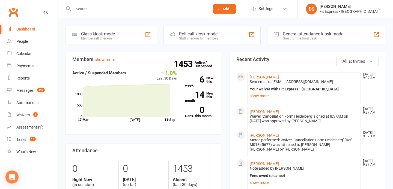
click at [344, 2] on li "DS Drew Stubbs Fit Express - Heidelberg Signed in as: Fit Express - Heidelberg …" at bounding box center [345, 9] width 96 height 18
click at [343, 8] on div "[PERSON_NAME]" at bounding box center [349, 6] width 58 height 5
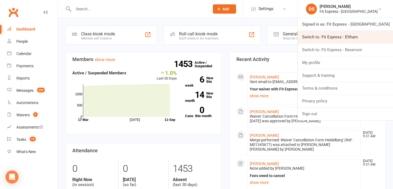
click at [340, 37] on link "Switch to: Fit Express - Eltham" at bounding box center [345, 37] width 95 height 13
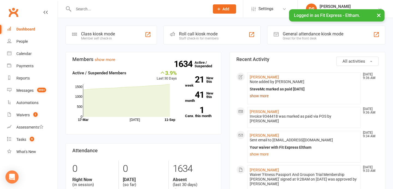
click at [263, 96] on link "show more" at bounding box center [304, 96] width 108 height 8
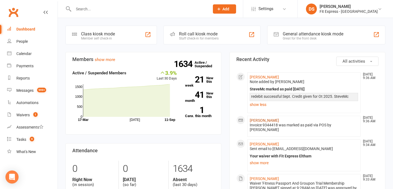
click at [261, 121] on link "[PERSON_NAME]" at bounding box center [264, 120] width 29 height 4
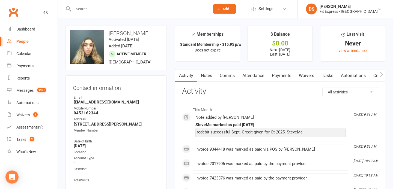
click at [279, 75] on link "Payments" at bounding box center [281, 76] width 27 height 13
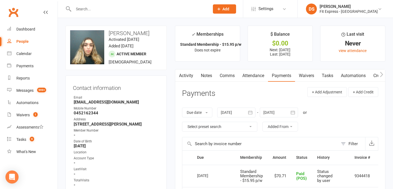
click at [16, 7] on link "Clubworx" at bounding box center [14, 12] width 14 height 14
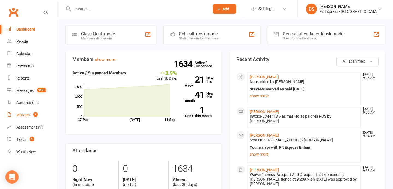
click at [17, 114] on div "Waivers" at bounding box center [22, 115] width 13 height 4
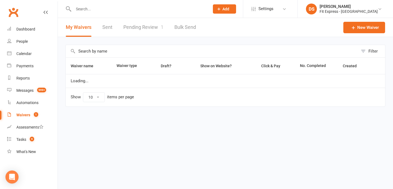
click at [143, 31] on link "Pending Review 1" at bounding box center [143, 27] width 40 height 19
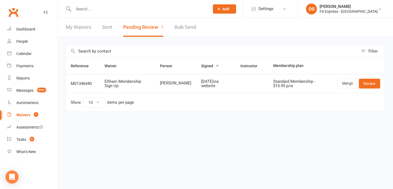
click at [11, 13] on link "Clubworx" at bounding box center [14, 12] width 14 height 14
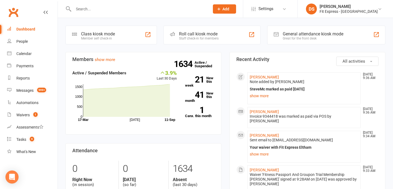
click at [8, 10] on link "Clubworx" at bounding box center [14, 12] width 14 height 14
